Goal: Task Accomplishment & Management: Manage account settings

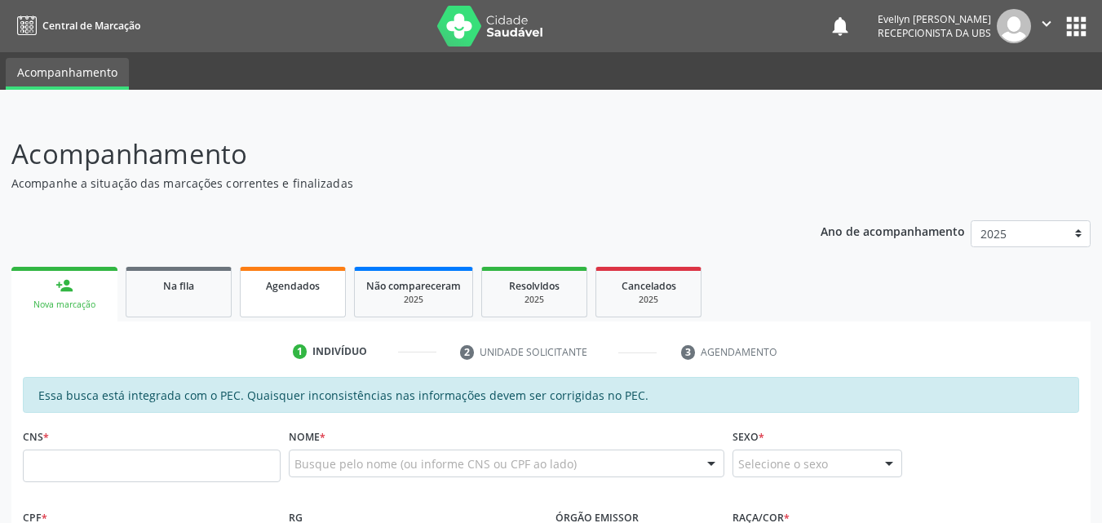
click at [298, 307] on link "Agendados" at bounding box center [293, 292] width 106 height 51
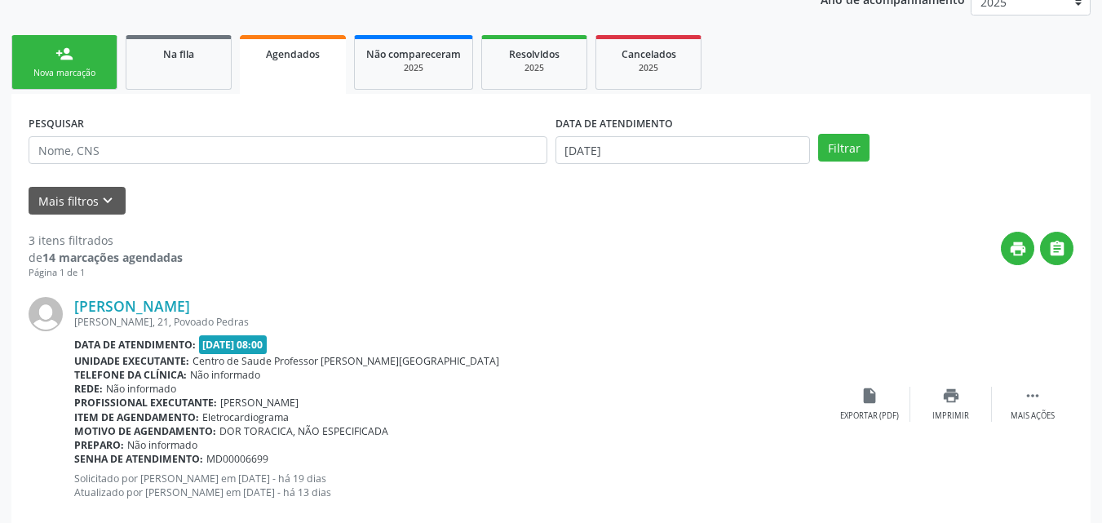
scroll to position [238, 0]
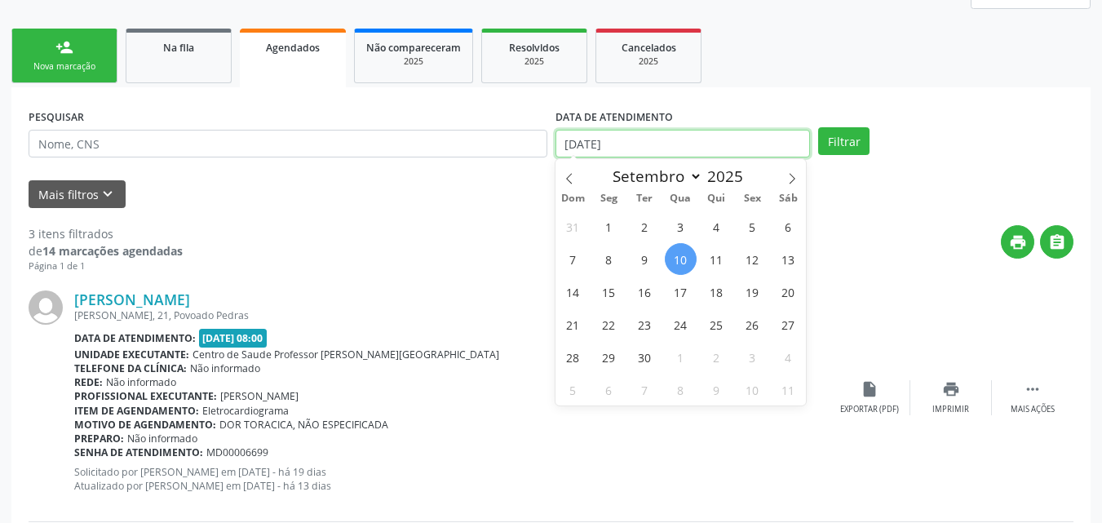
click at [771, 148] on input "[DATE]" at bounding box center [682, 144] width 255 height 28
click at [560, 183] on span at bounding box center [569, 173] width 28 height 28
select select "6"
click at [652, 218] on span "1" at bounding box center [645, 226] width 32 height 32
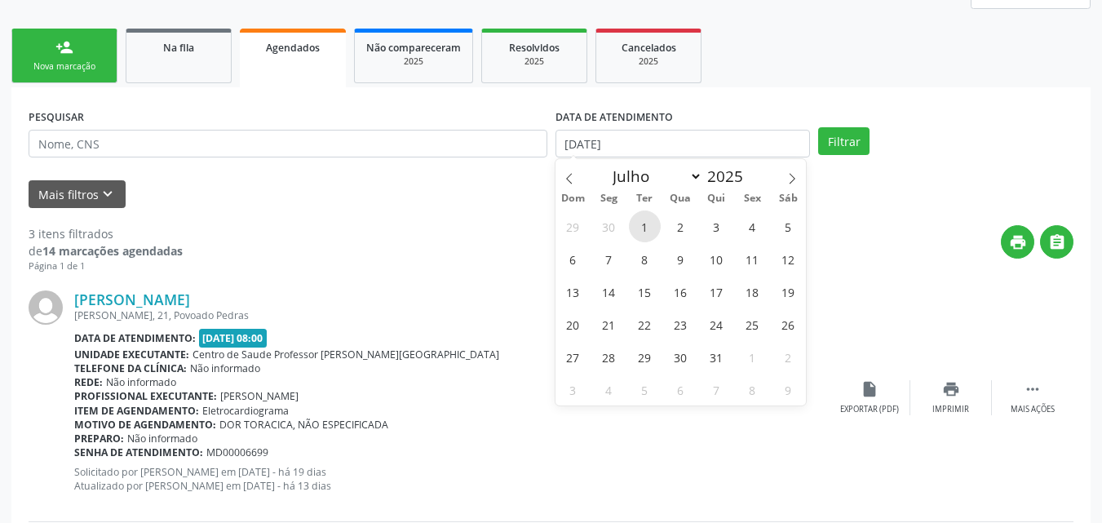
type input "[DATE]"
click at [788, 182] on icon at bounding box center [791, 178] width 11 height 11
select select "9"
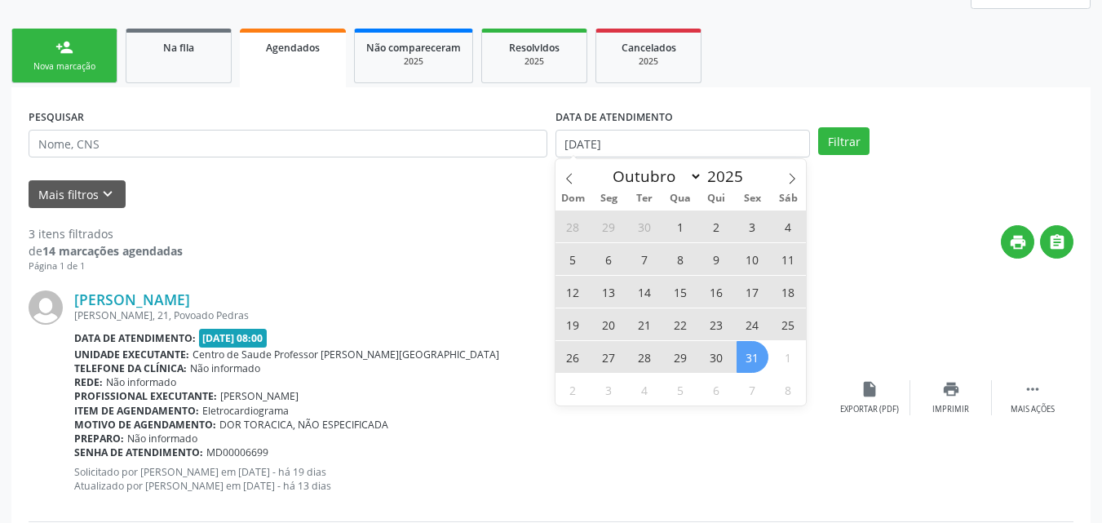
click at [752, 369] on span "31" at bounding box center [752, 357] width 32 height 32
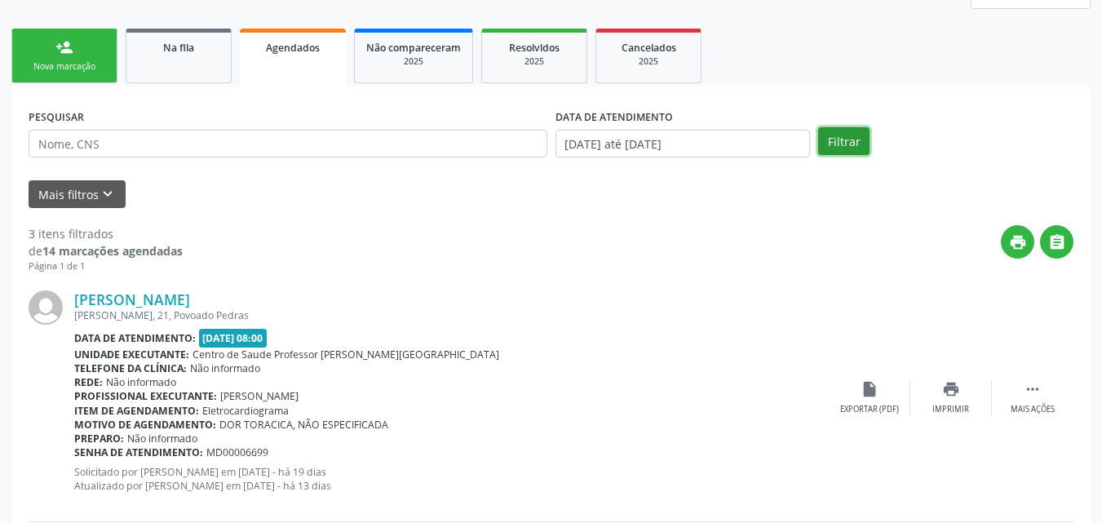
click at [855, 149] on button "Filtrar" at bounding box center [843, 141] width 51 height 28
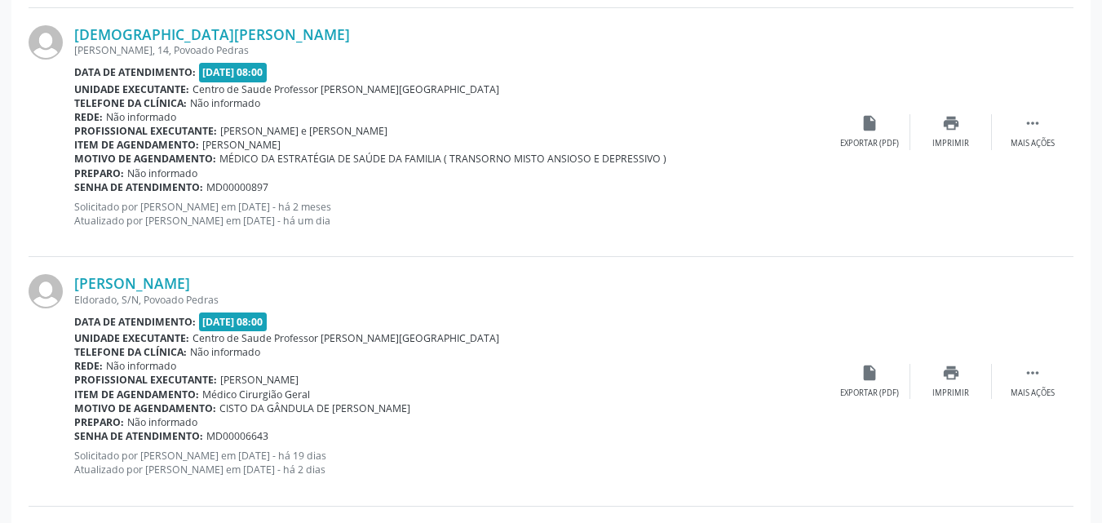
scroll to position [3460, 0]
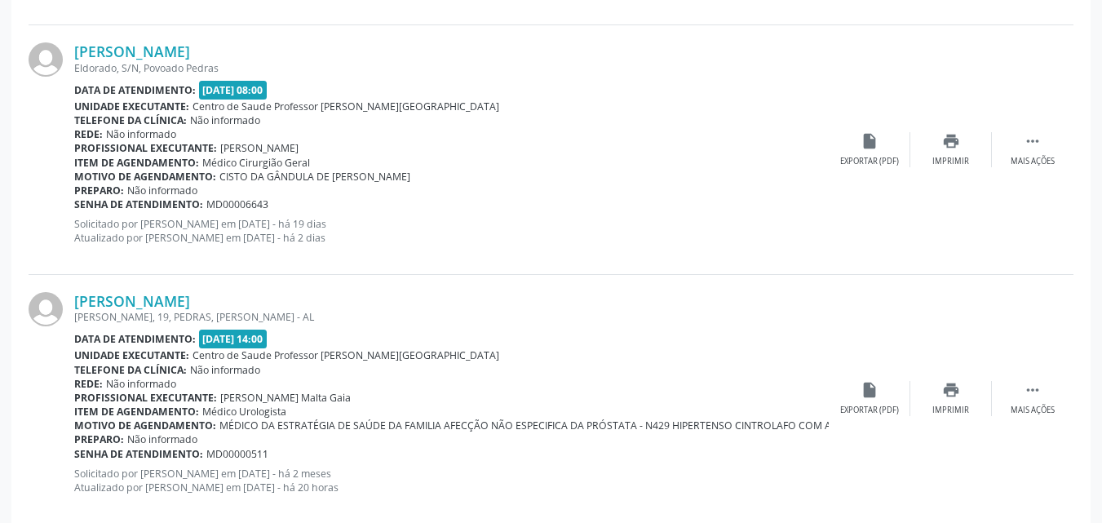
drag, startPoint x: 1099, startPoint y: 461, endPoint x: 1113, endPoint y: 471, distance: 17.0
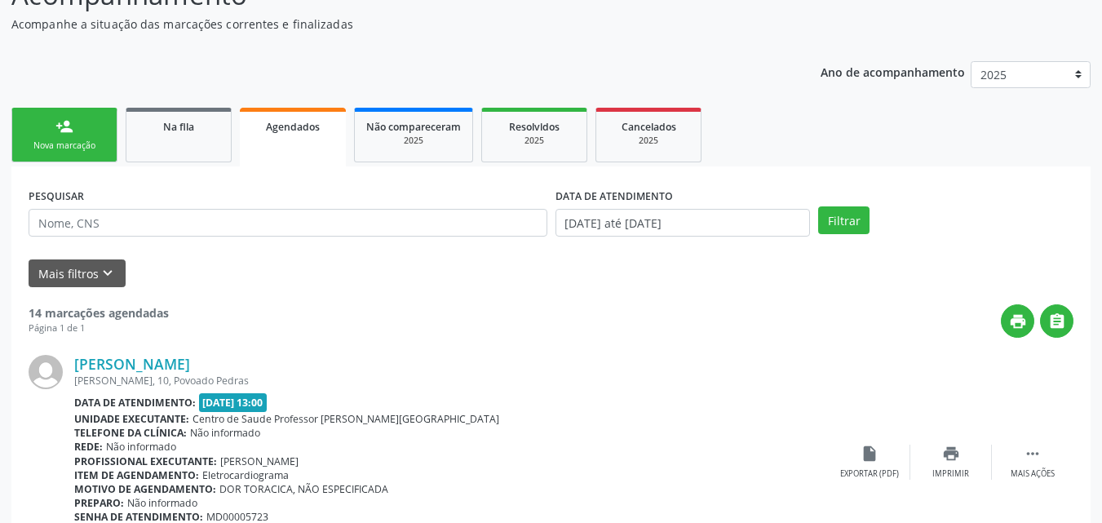
scroll to position [146, 0]
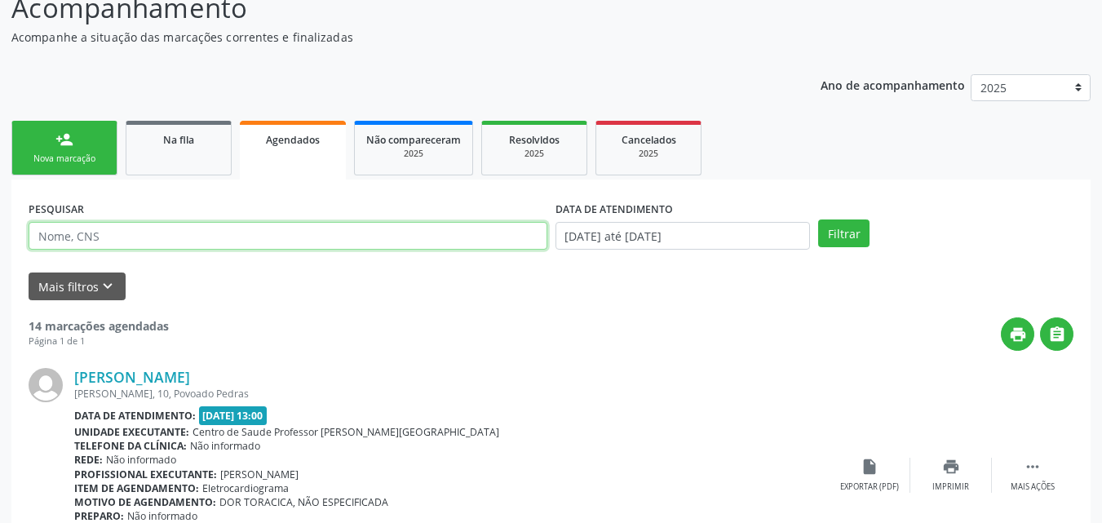
click at [280, 239] on input "text" at bounding box center [288, 236] width 519 height 28
click at [818, 219] on button "Filtrar" at bounding box center [843, 233] width 51 height 28
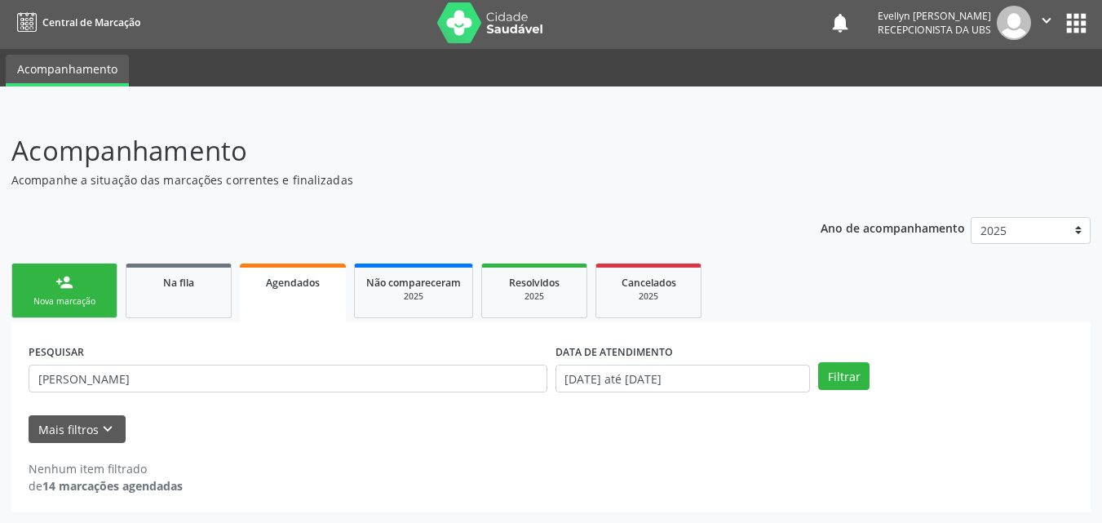
scroll to position [3, 0]
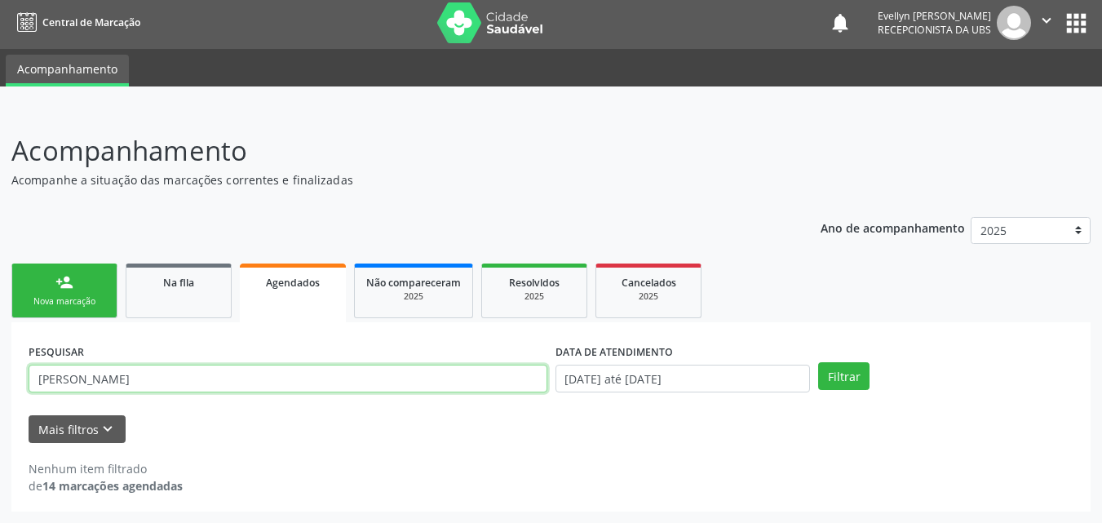
click at [157, 382] on input "[PERSON_NAME]" at bounding box center [288, 378] width 519 height 28
type input "[PERSON_NAME]"
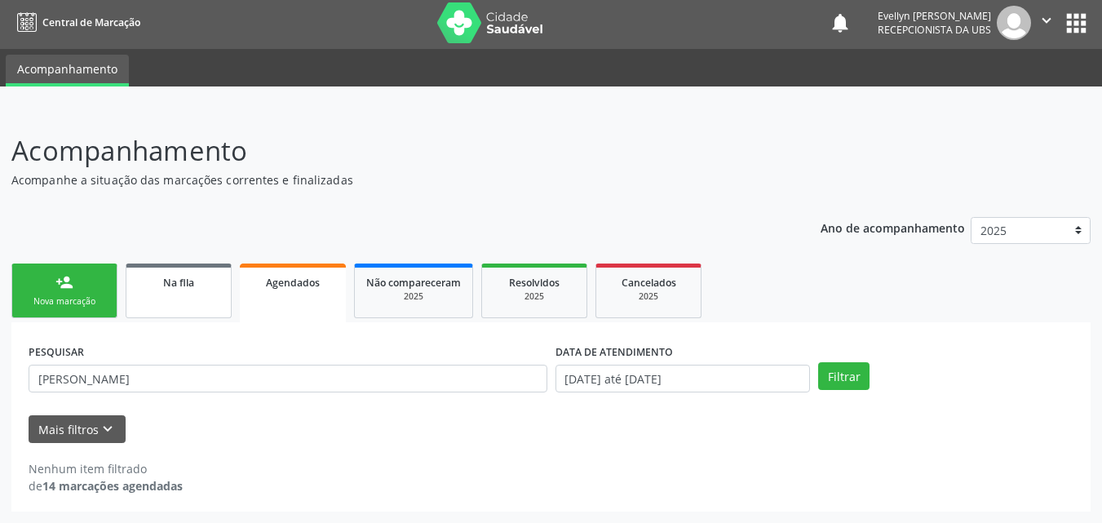
click at [204, 295] on link "Na fila" at bounding box center [179, 290] width 106 height 55
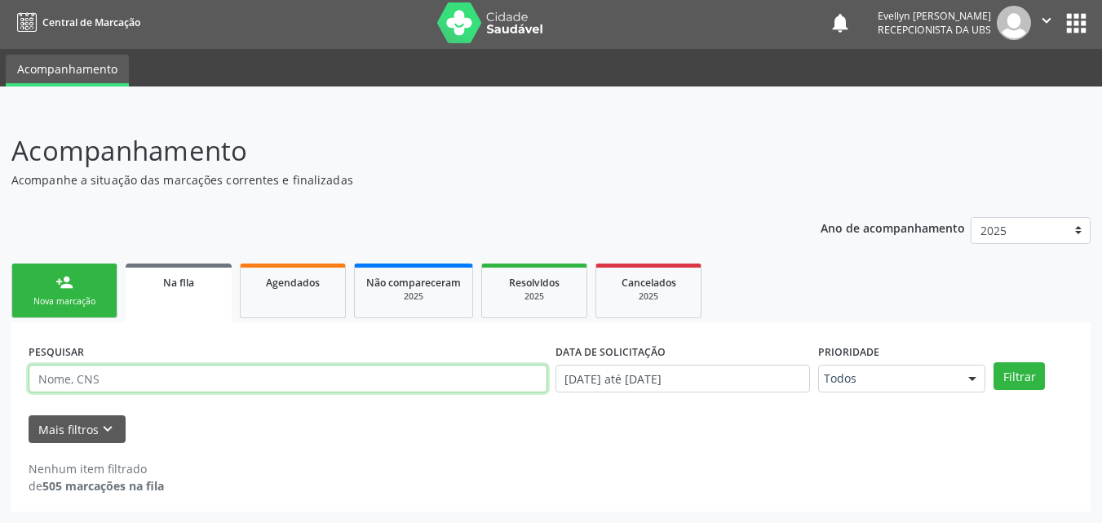
click at [302, 371] on input "text" at bounding box center [288, 378] width 519 height 28
type input "[PERSON_NAME]"
click at [993, 362] on button "Filtrar" at bounding box center [1018, 376] width 51 height 28
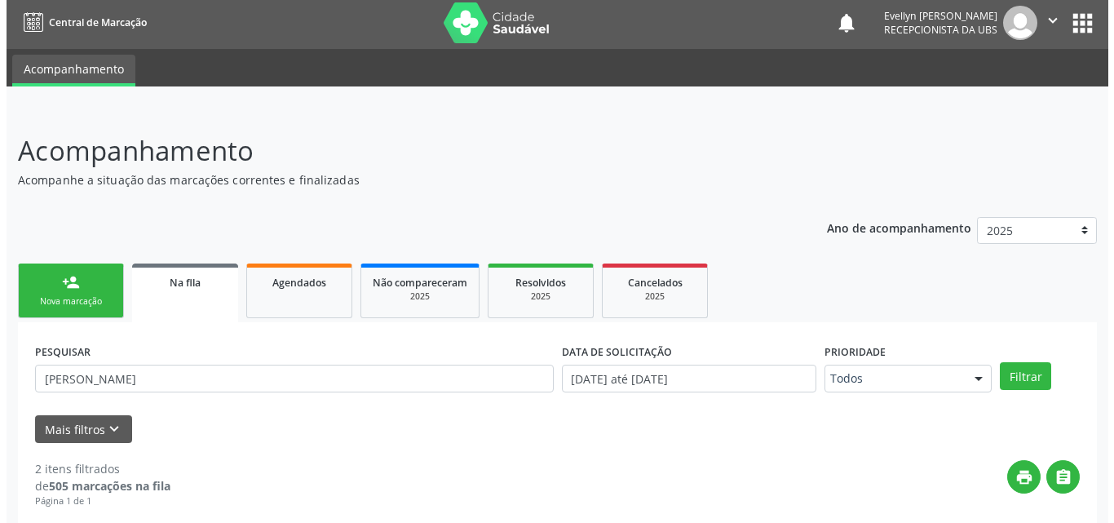
scroll to position [308, 0]
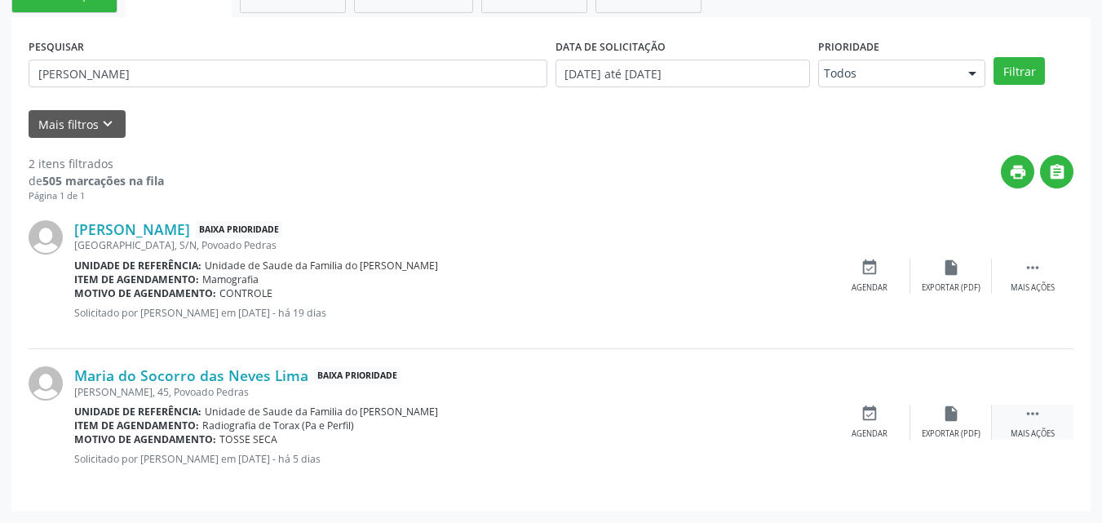
click at [1044, 417] on div " Mais ações" at bounding box center [1032, 421] width 82 height 35
click at [868, 422] on icon "cancel" at bounding box center [869, 413] width 18 height 18
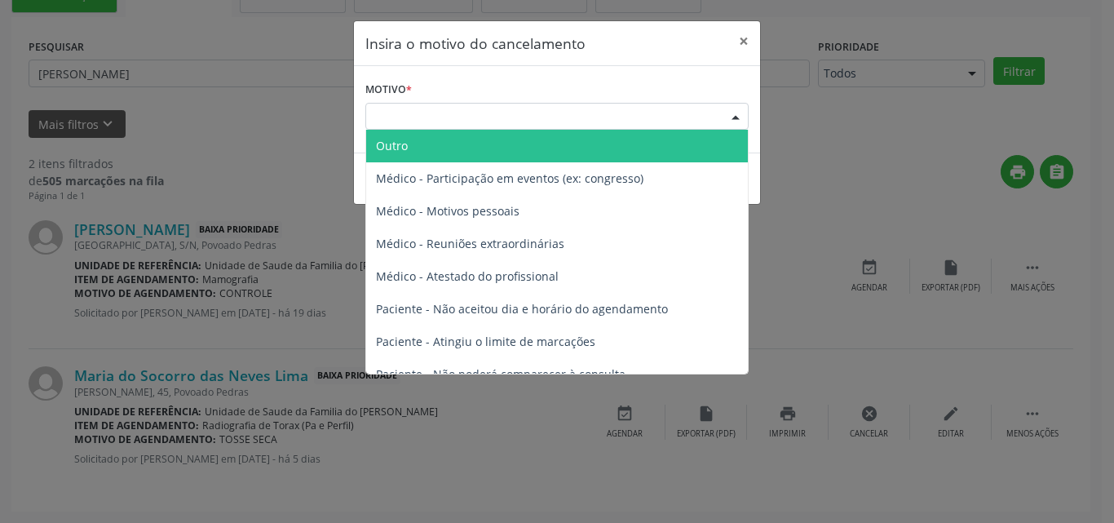
click at [503, 119] on div "Escolha o motivo" at bounding box center [556, 117] width 383 height 28
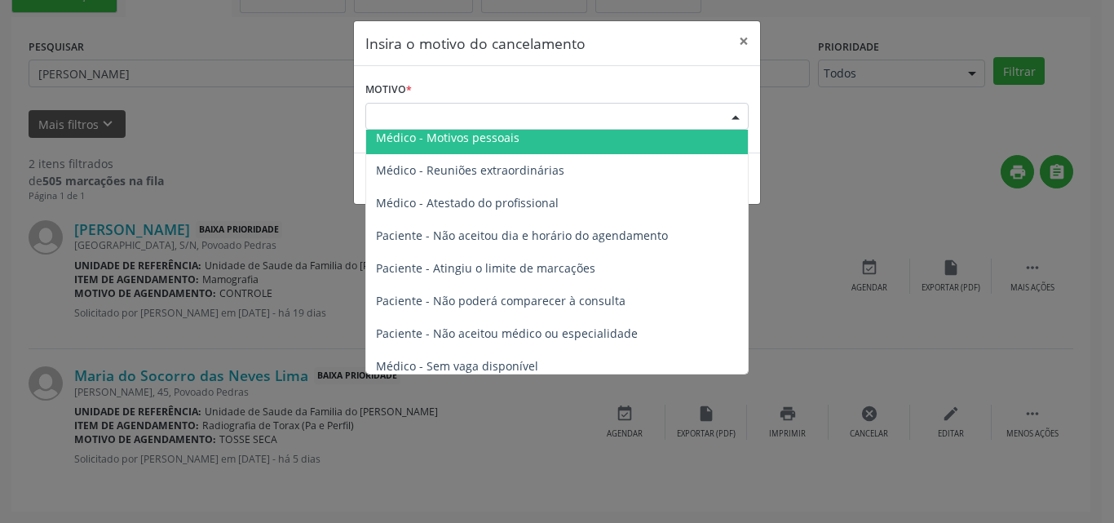
scroll to position [0, 0]
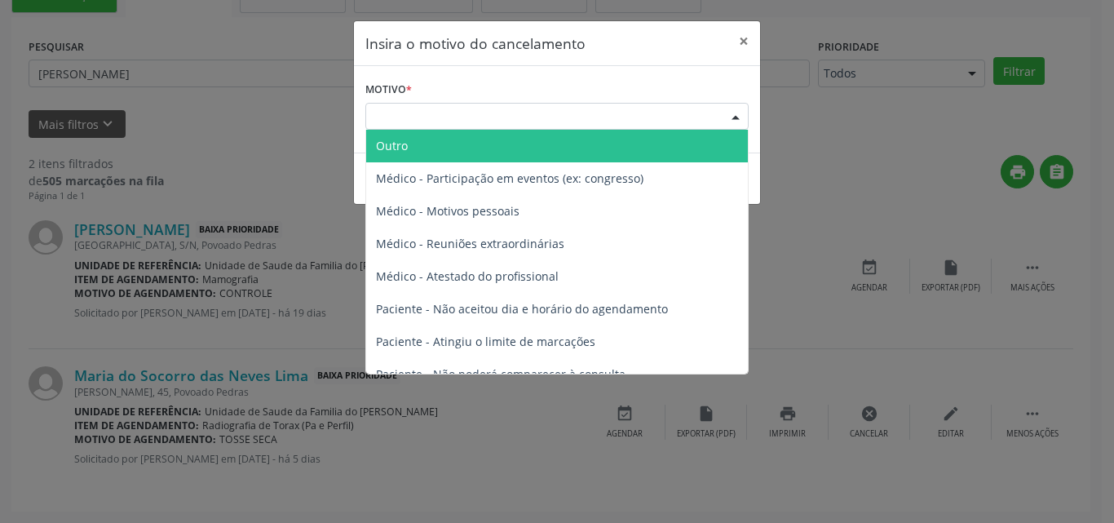
click at [575, 152] on span "Outro" at bounding box center [557, 146] width 382 height 33
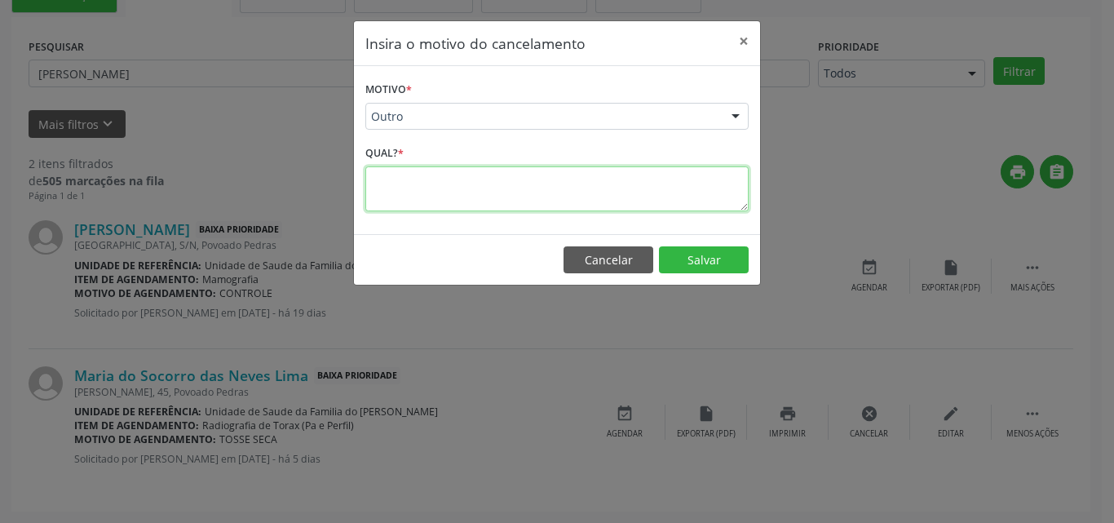
click at [543, 200] on textarea at bounding box center [556, 188] width 383 height 45
drag, startPoint x: 562, startPoint y: 189, endPoint x: 338, endPoint y: 176, distance: 224.6
click at [338, 176] on div "Insira o motivo do cancelamento × Motivo * Outro Outro Médico - Participação em…" at bounding box center [557, 261] width 1114 height 523
type textarea "paciente retirou para fazer fora"
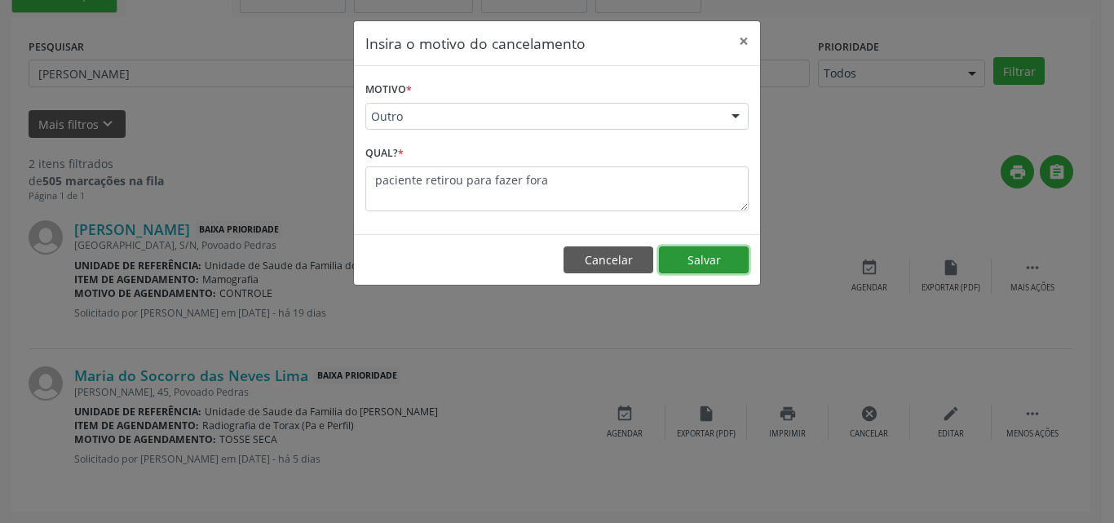
click at [682, 256] on button "Salvar" at bounding box center [704, 260] width 90 height 28
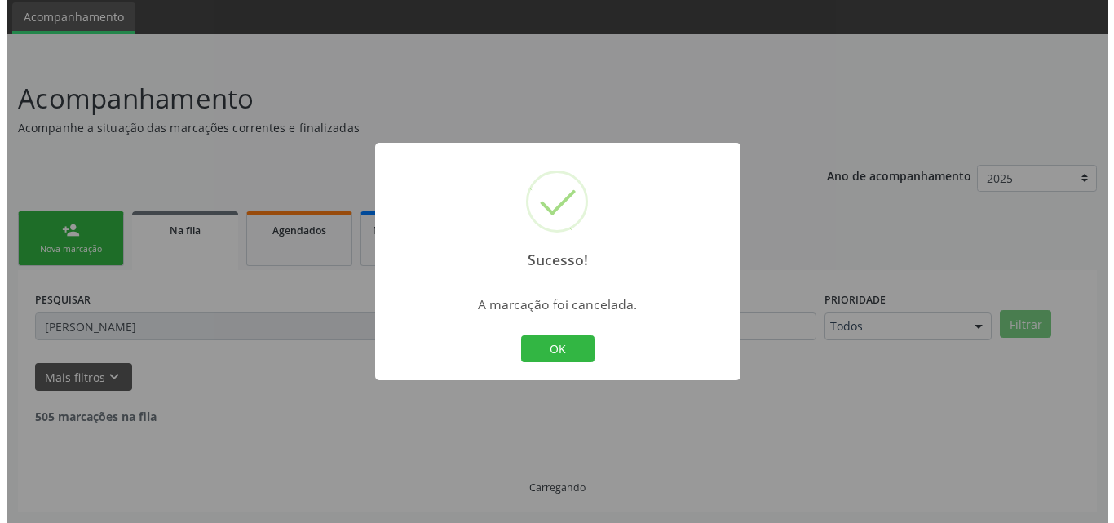
scroll to position [162, 0]
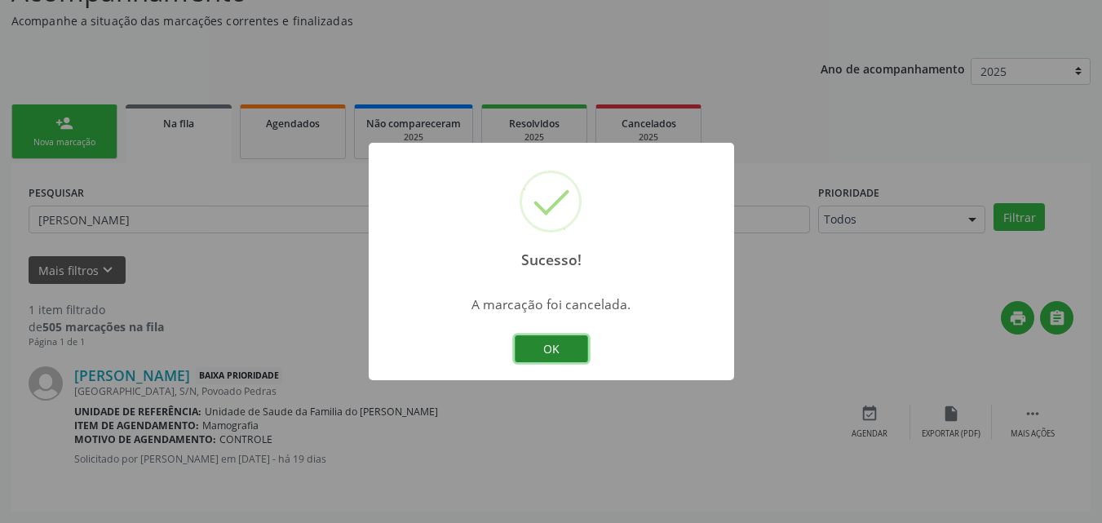
click at [554, 347] on button "OK" at bounding box center [550, 349] width 73 height 28
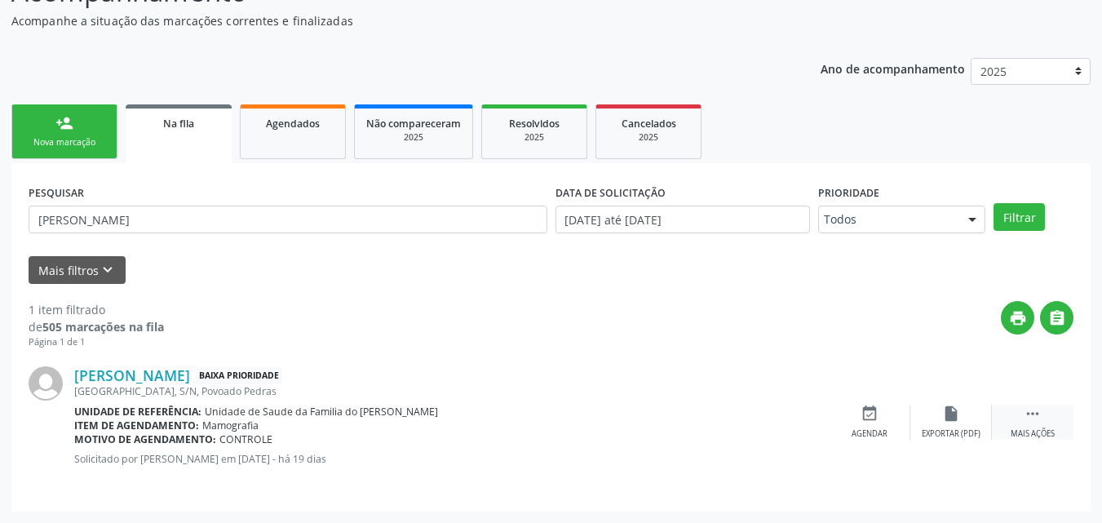
click at [1021, 422] on div " Mais ações" at bounding box center [1032, 421] width 82 height 35
click at [873, 418] on icon "cancel" at bounding box center [869, 413] width 18 height 18
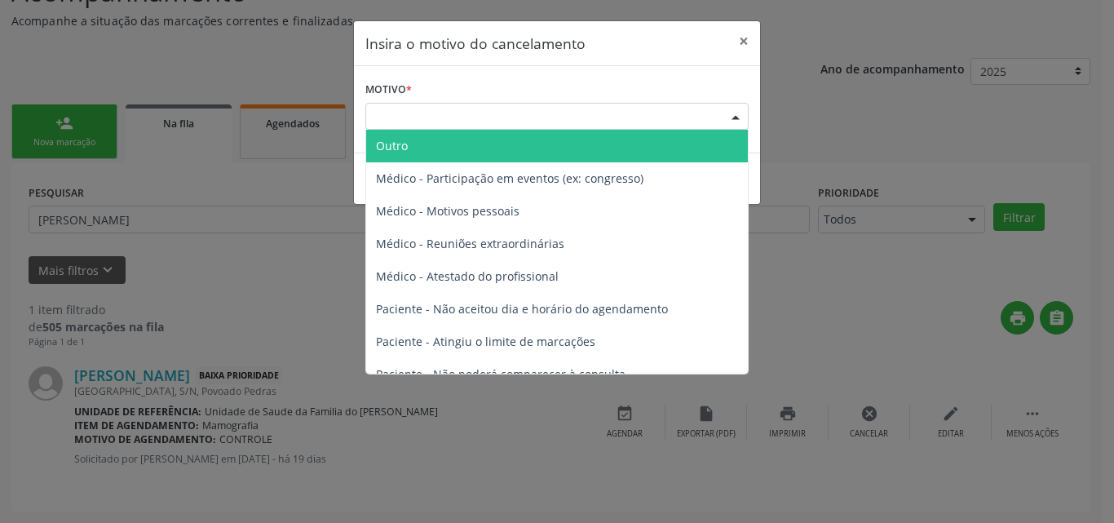
click at [701, 118] on div "Escolha o motivo" at bounding box center [556, 117] width 383 height 28
click at [612, 143] on span "Outro" at bounding box center [557, 146] width 382 height 33
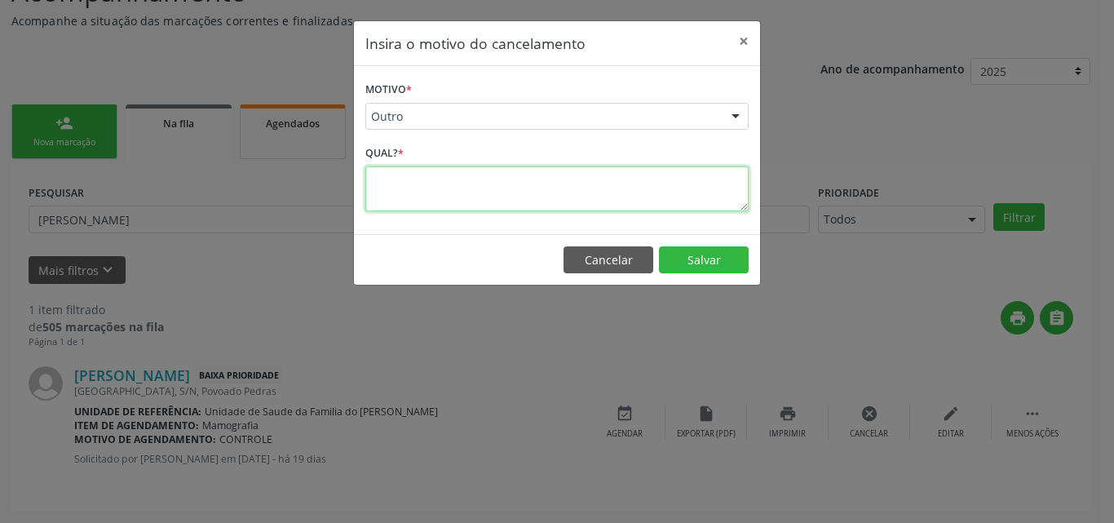
click at [549, 192] on textarea at bounding box center [556, 188] width 383 height 45
paste textarea "paciente retirou para fazer fora"
type textarea "paciente retirou para fazer fora"
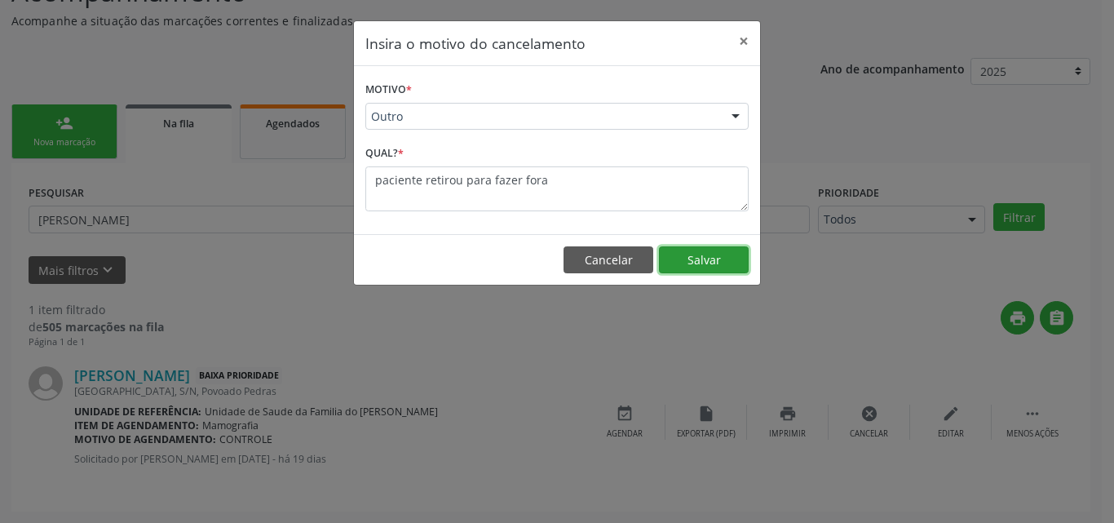
click at [706, 256] on button "Salvar" at bounding box center [704, 260] width 90 height 28
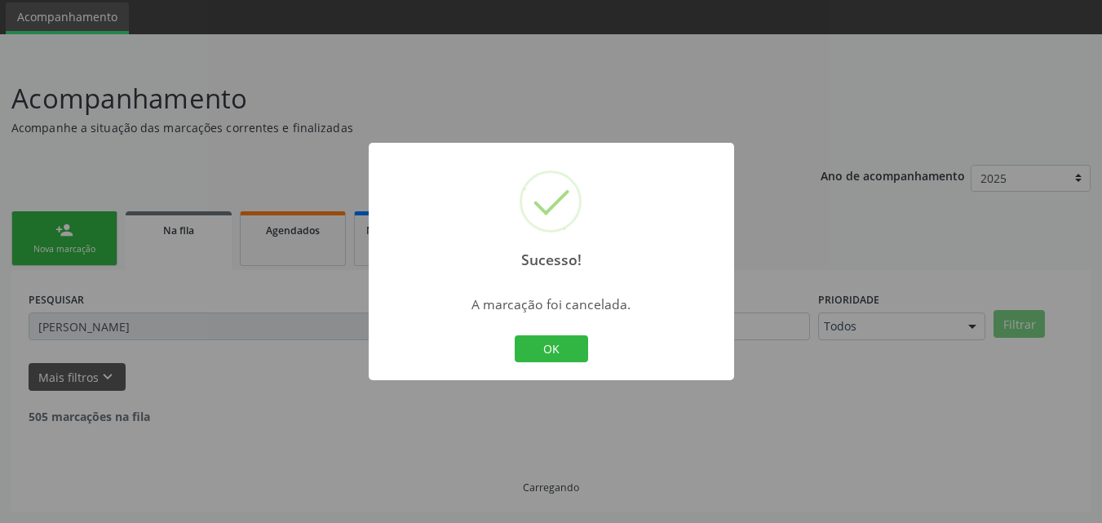
scroll to position [3, 0]
